Goal: Task Accomplishment & Management: Use online tool/utility

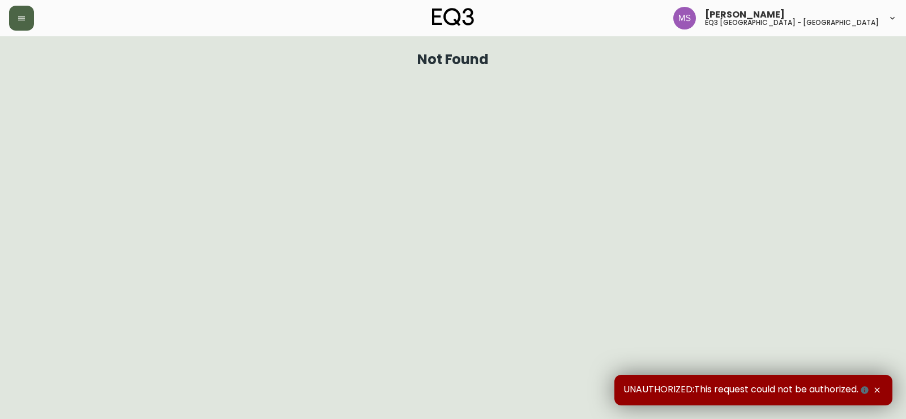
click at [20, 14] on icon "button" at bounding box center [21, 18] width 9 height 9
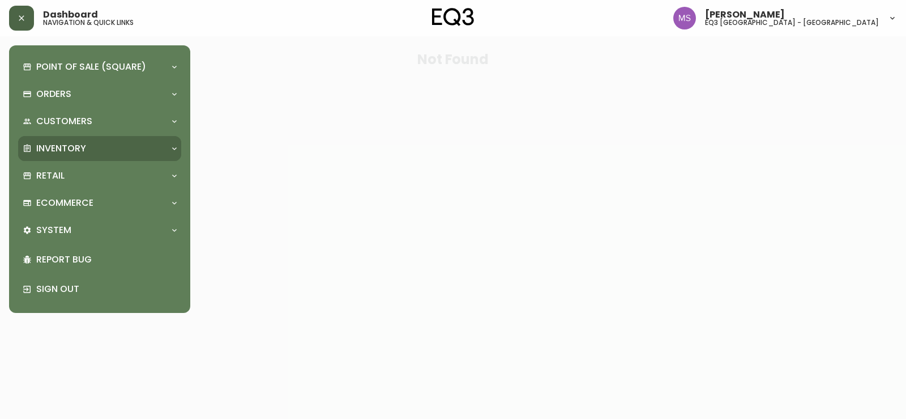
click at [155, 142] on div "Inventory" at bounding box center [94, 148] width 143 height 12
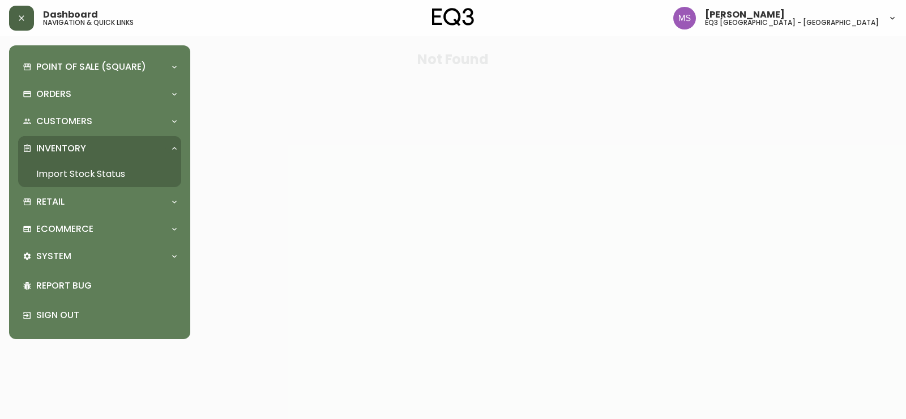
click at [126, 169] on link "Import Stock Status" at bounding box center [99, 174] width 163 height 26
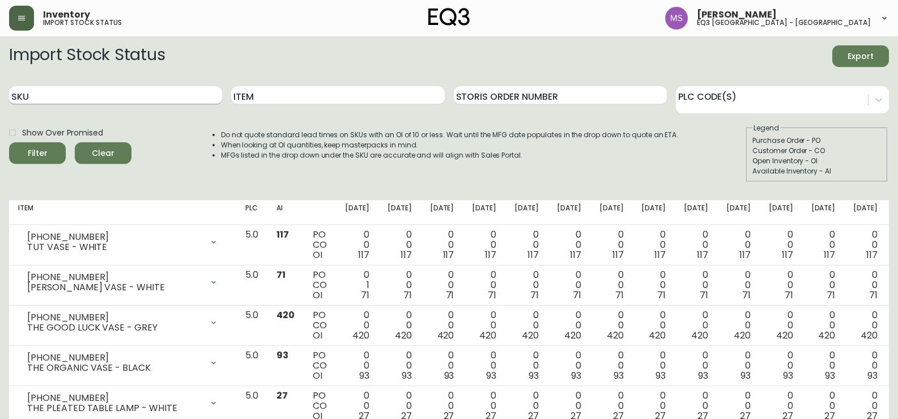
click at [130, 87] on input "SKU" at bounding box center [115, 95] width 213 height 18
